Goal: Task Accomplishment & Management: Manage account settings

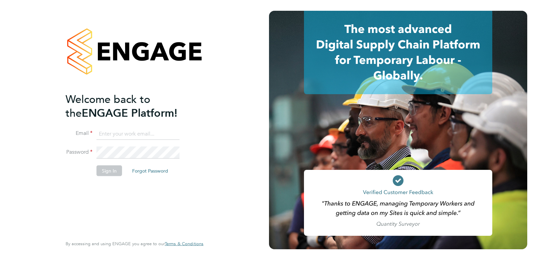
click at [115, 131] on input at bounding box center [137, 134] width 83 height 12
type input "jenny.foster@ncclondon.ac.uk"
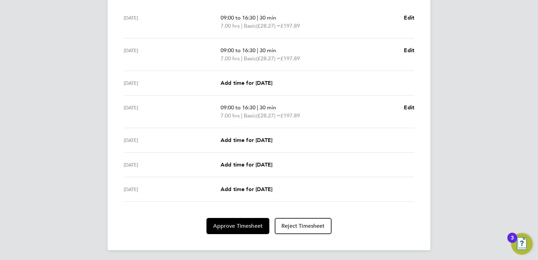
scroll to position [215, 0]
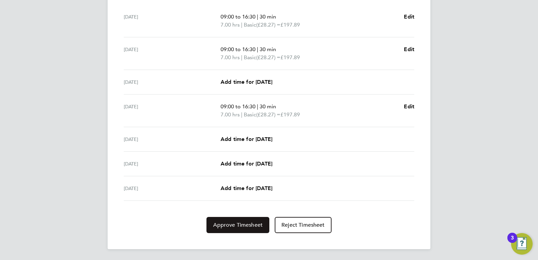
click at [247, 227] on span "Approve Timesheet" at bounding box center [237, 224] width 49 height 7
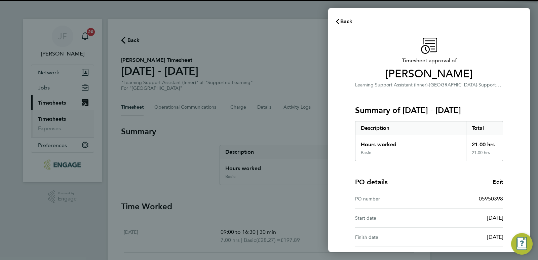
scroll to position [62, 0]
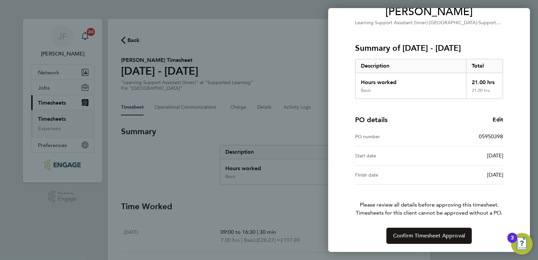
click at [452, 230] on button "Confirm Timesheet Approval" at bounding box center [428, 235] width 85 height 16
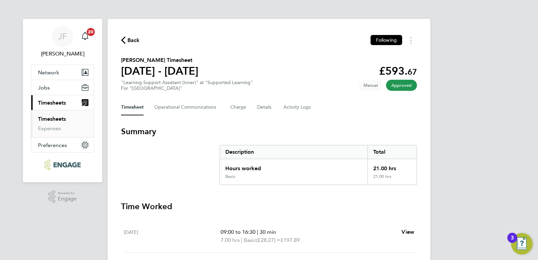
click at [61, 118] on link "Timesheets" at bounding box center [52, 119] width 28 height 6
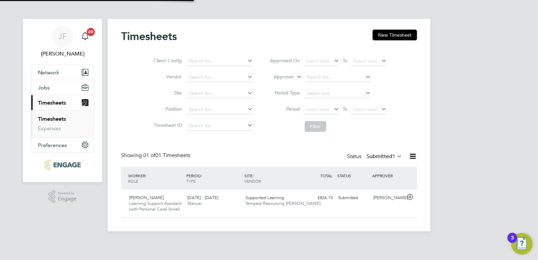
scroll to position [17, 58]
click at [334, 197] on div "£826.15 Submitted" at bounding box center [317, 197] width 35 height 11
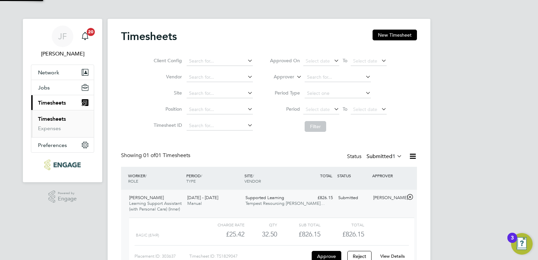
scroll to position [11, 66]
click at [186, 200] on div "22 - 28 Sep 2025 Manual" at bounding box center [213, 200] width 58 height 17
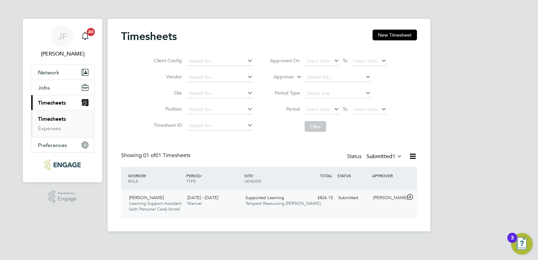
click at [249, 207] on div "Supported Learning Tempest Resourcing Lim…" at bounding box center [272, 200] width 58 height 17
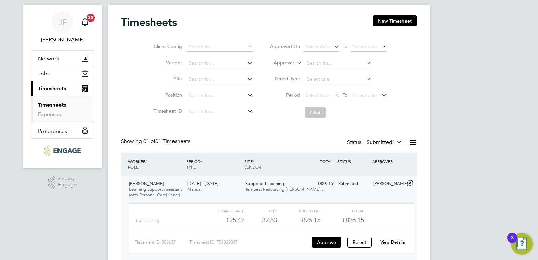
scroll to position [44, 0]
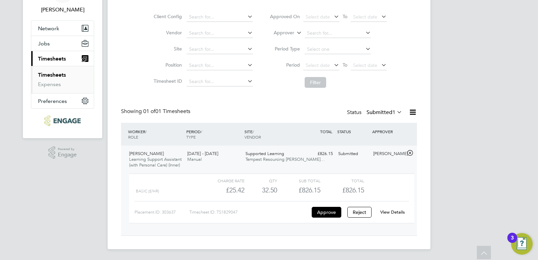
click at [384, 210] on link "View Details" at bounding box center [392, 212] width 25 height 6
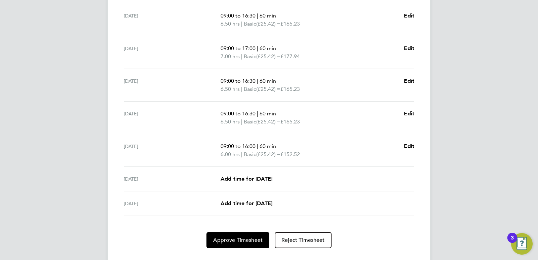
scroll to position [231, 0]
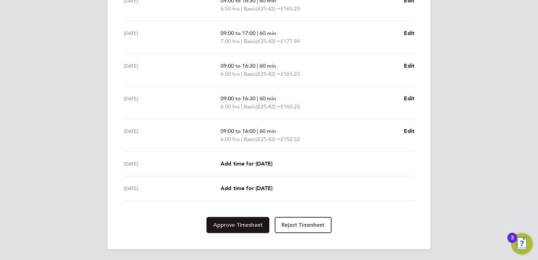
click at [225, 222] on span "Approve Timesheet" at bounding box center [237, 224] width 49 height 7
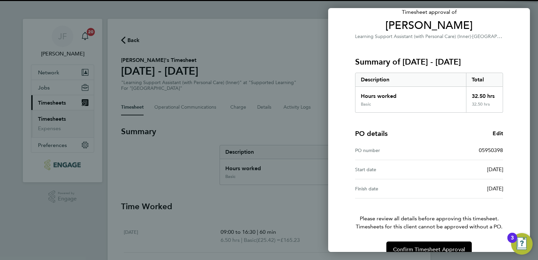
scroll to position [62, 0]
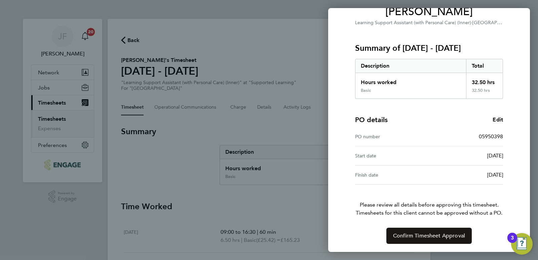
click at [416, 228] on button "Confirm Timesheet Approval" at bounding box center [428, 235] width 85 height 16
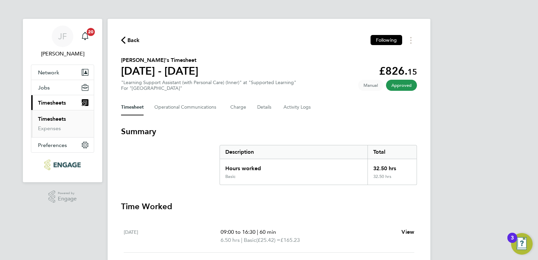
click at [135, 40] on span "Back" at bounding box center [133, 40] width 12 height 8
